Goal: Task Accomplishment & Management: Manage account settings

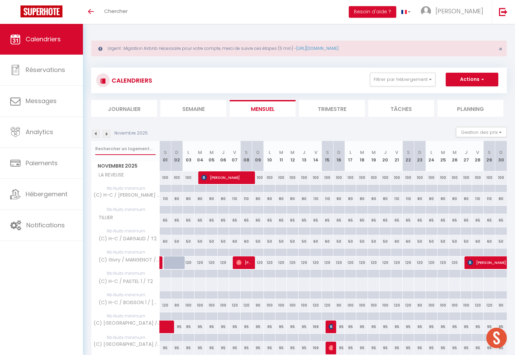
click at [120, 148] on input "text" at bounding box center [125, 149] width 60 height 12
type input "luzi"
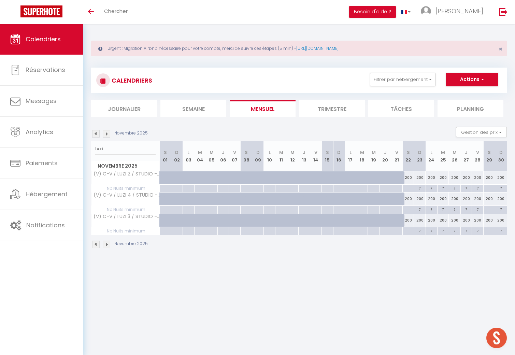
click at [104, 133] on img at bounding box center [107, 134] width 8 height 8
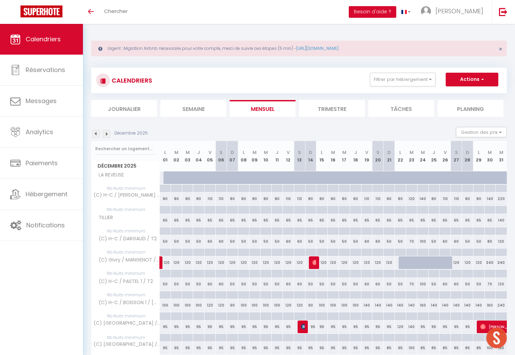
click at [107, 133] on img at bounding box center [107, 134] width 8 height 8
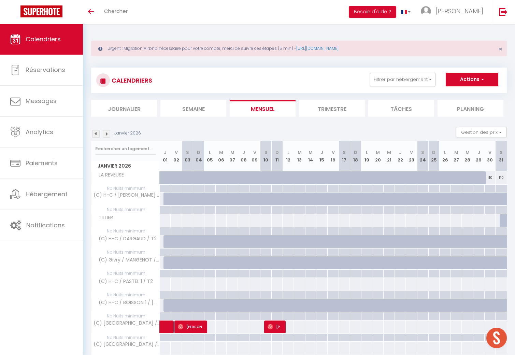
click at [107, 133] on img at bounding box center [107, 134] width 8 height 8
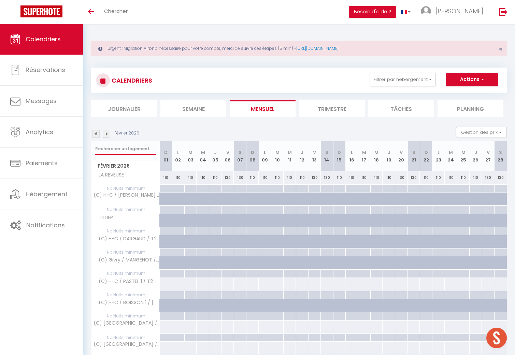
click at [117, 150] on input "text" at bounding box center [125, 149] width 60 height 12
type input "luzi"
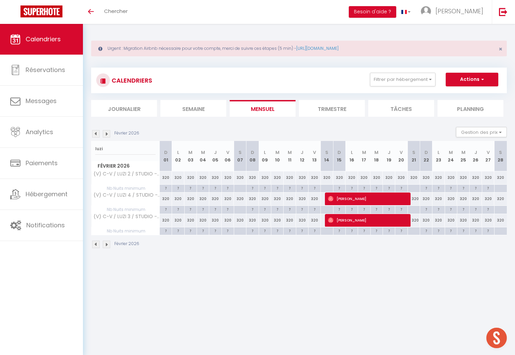
click at [415, 201] on div "320" at bounding box center [413, 198] width 12 height 13
type input "320"
type input "Sam 21 Février 2026"
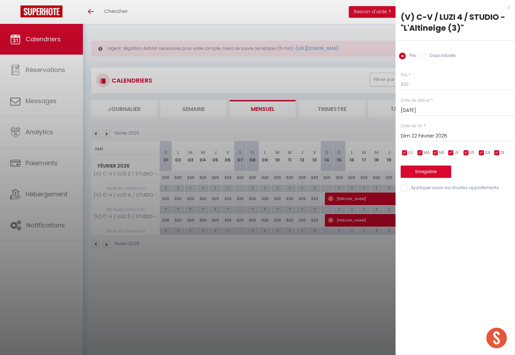
click at [430, 141] on div "Dim 22 Février 2026 < Fév 2026 > Dim Lun Mar Mer Jeu Ven Sam 1 2 3 4 5 6 7 8 9 …" at bounding box center [457, 135] width 114 height 12
drag, startPoint x: 429, startPoint y: 137, endPoint x: 430, endPoint y: 147, distance: 10.7
click at [429, 137] on input "Dim 22 Février 2026" at bounding box center [457, 136] width 114 height 9
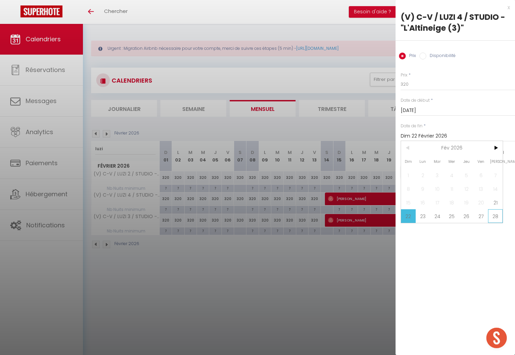
click at [495, 217] on span "28" at bounding box center [495, 216] width 15 height 14
type input "Sam 28 Février 2026"
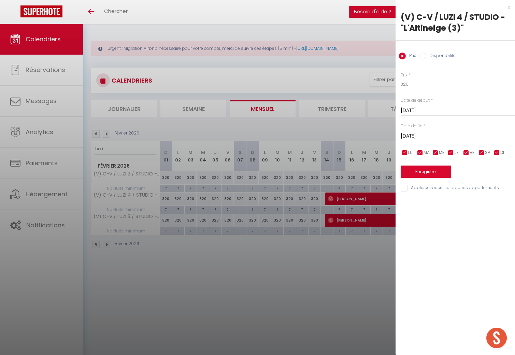
click at [422, 56] on input "Disponibilité" at bounding box center [422, 56] width 7 height 7
radio input "true"
radio input "false"
click at [418, 84] on select "Disponible Indisponible" at bounding box center [457, 84] width 114 height 13
select select "0"
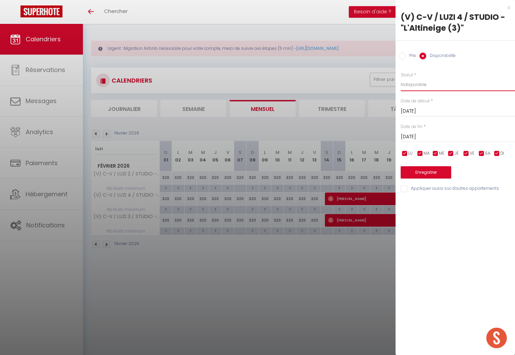
click at [400, 78] on select "Disponible Indisponible" at bounding box center [457, 84] width 114 height 13
click at [424, 169] on button "Enregistrer" at bounding box center [425, 172] width 50 height 12
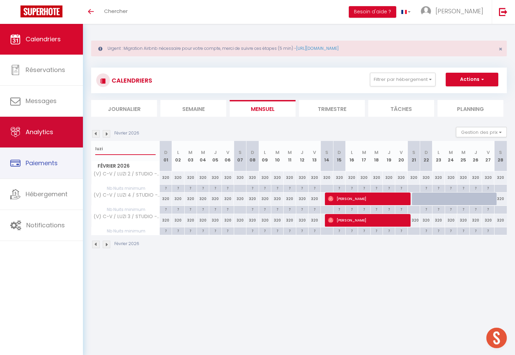
drag, startPoint x: 111, startPoint y: 150, endPoint x: 62, endPoint y: 147, distance: 49.2
click at [62, 147] on div "🟢 Des questions ou besoin d'assistance pour la migration AirBnB? Prenez rdv >>>…" at bounding box center [257, 143] width 515 height 239
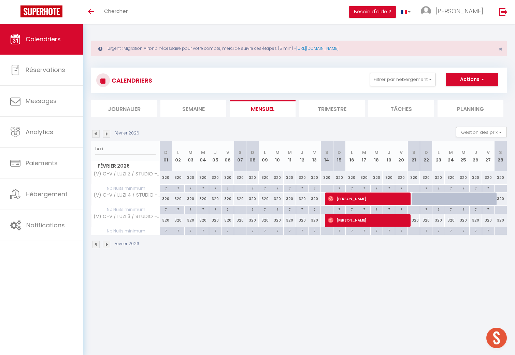
click at [94, 132] on img at bounding box center [96, 134] width 8 height 8
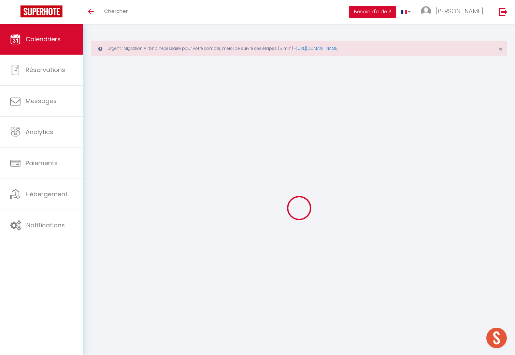
click at [94, 132] on div at bounding box center [298, 207] width 415 height 293
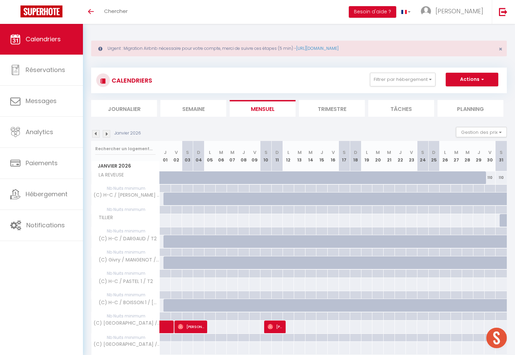
click at [95, 133] on img at bounding box center [96, 134] width 8 height 8
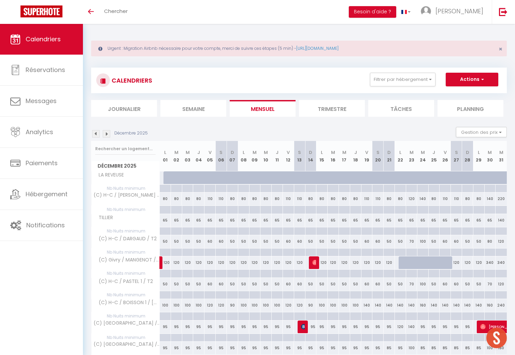
click at [95, 133] on img at bounding box center [96, 134] width 8 height 8
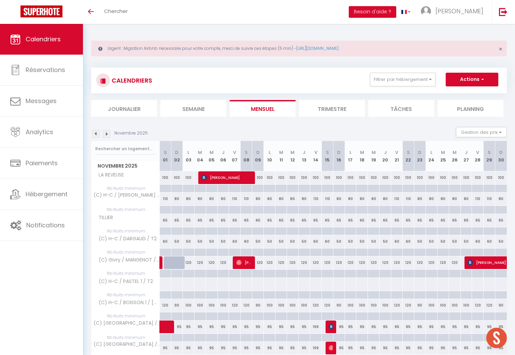
click at [95, 133] on img at bounding box center [96, 134] width 8 height 8
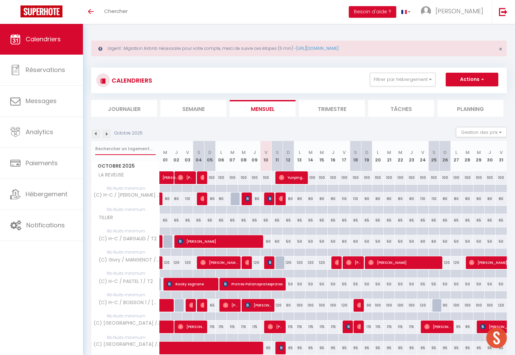
click at [117, 147] on input "text" at bounding box center [125, 149] width 60 height 12
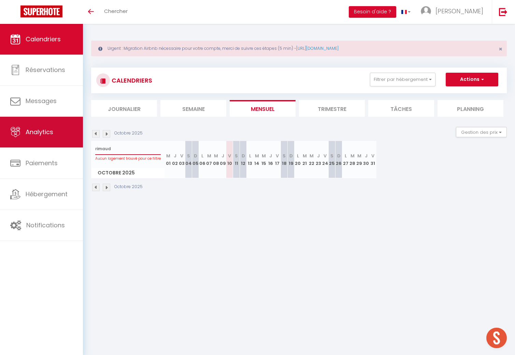
drag, startPoint x: 126, startPoint y: 150, endPoint x: 61, endPoint y: 146, distance: 64.5
click at [62, 146] on div "🟢 Des questions ou besoin d'assistance pour la migration AirBnB? Prenez rdv >>>…" at bounding box center [257, 115] width 515 height 182
type input "rim"
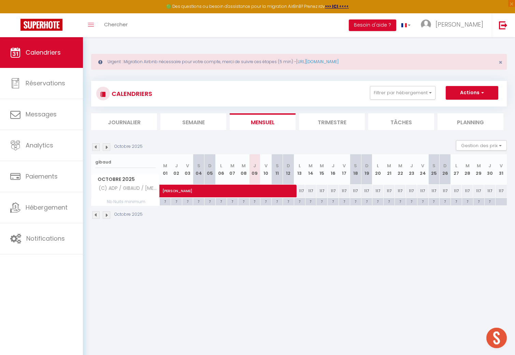
scroll to position [13, 0]
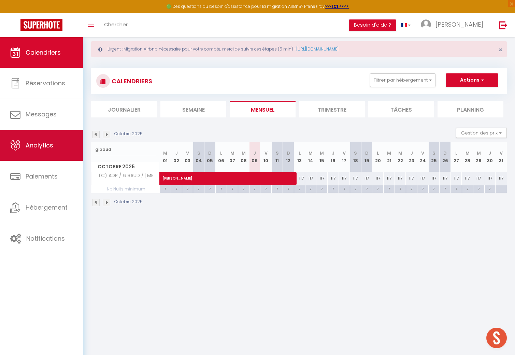
drag, startPoint x: 128, startPoint y: 149, endPoint x: 62, endPoint y: 149, distance: 65.5
click at [62, 150] on div "🟢 Des questions ou besoin d'assistance pour la migration AirBnB? Prenez rdv >>>…" at bounding box center [257, 123] width 515 height 197
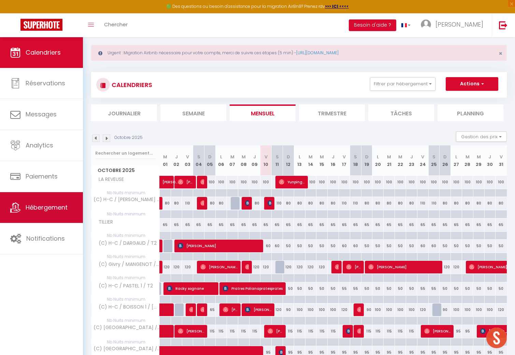
scroll to position [5, 0]
